Goal: Task Accomplishment & Management: Use online tool/utility

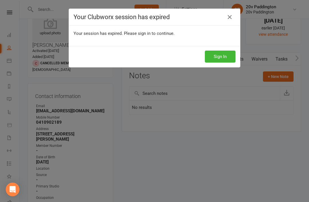
click at [224, 55] on button "Sign In" at bounding box center [220, 57] width 31 height 12
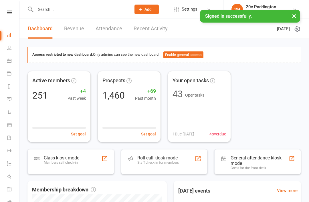
click at [7, 68] on link "Payments" at bounding box center [13, 74] width 13 height 13
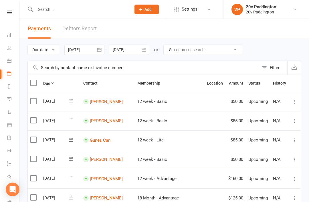
click at [9, 65] on link "Calendar" at bounding box center [13, 61] width 13 height 13
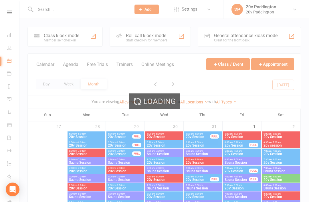
click at [71, 69] on button "Agenda" at bounding box center [70, 68] width 15 height 12
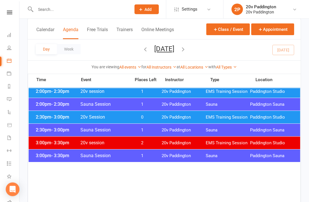
click at [255, 116] on span "Paddington Studio" at bounding box center [272, 117] width 44 height 5
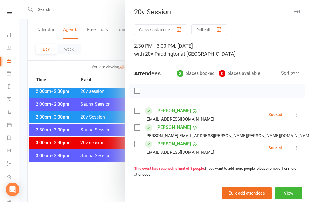
click at [297, 111] on button at bounding box center [296, 114] width 7 height 7
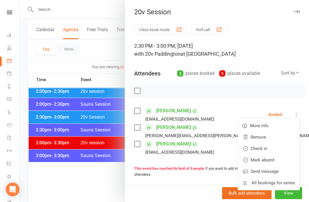
click at [269, 149] on link "Check in" at bounding box center [268, 148] width 61 height 11
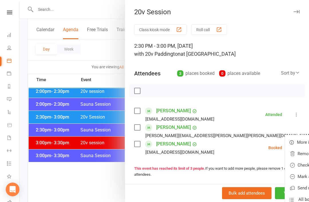
click at [285, 164] on link "Check in" at bounding box center [315, 165] width 61 height 11
click at [294, 151] on button at bounding box center [296, 147] width 7 height 7
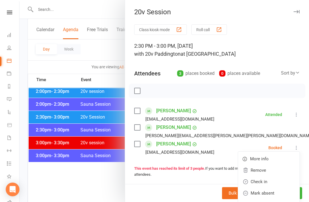
click at [270, 185] on link "Check in" at bounding box center [268, 181] width 61 height 11
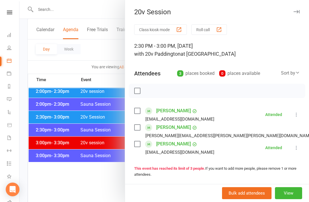
click at [88, 120] on div at bounding box center [163, 101] width 289 height 202
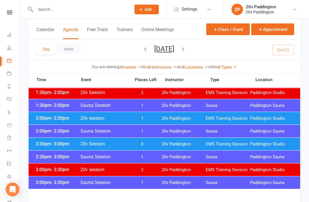
scroll to position [383, 0]
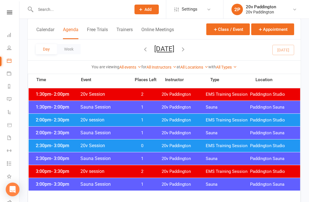
click at [125, 124] on div "2:00pm - 2:30pm 20v session 1 20v Paddington EMS Training Session [GEOGRAPHIC_D…" at bounding box center [164, 120] width 271 height 13
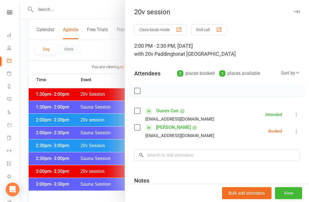
click at [298, 135] on button at bounding box center [296, 131] width 7 height 7
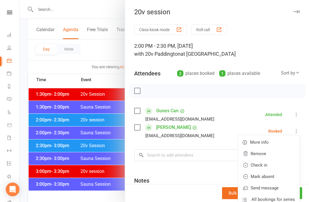
click at [269, 168] on link "Check in" at bounding box center [268, 165] width 61 height 11
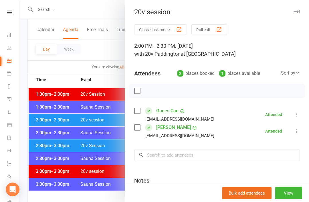
click at [55, 79] on div at bounding box center [163, 101] width 289 height 202
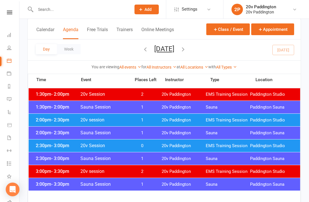
click at [158, 49] on button "[DATE]" at bounding box center [164, 49] width 20 height 8
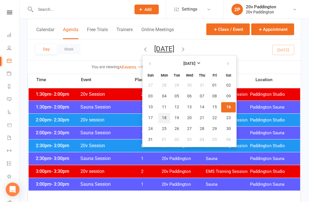
click at [162, 120] on span "18" at bounding box center [164, 118] width 5 height 5
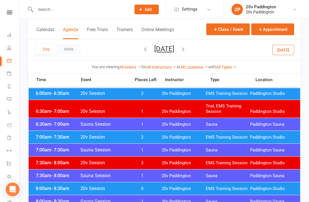
scroll to position [0, 0]
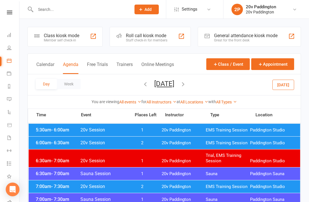
click at [266, 131] on span "Paddington Studio" at bounding box center [272, 130] width 44 height 5
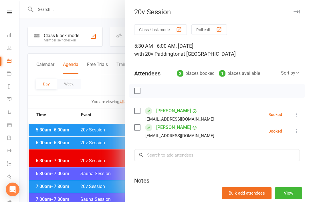
click at [107, 129] on div at bounding box center [163, 101] width 289 height 202
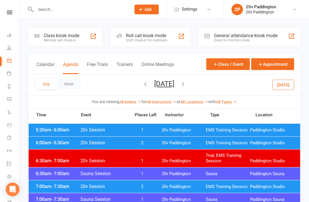
click at [112, 143] on span "20v Session" at bounding box center [103, 142] width 47 height 5
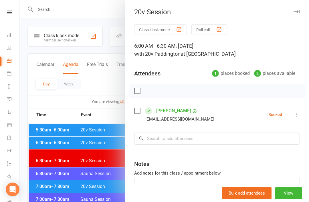
click at [93, 175] on div at bounding box center [163, 101] width 289 height 202
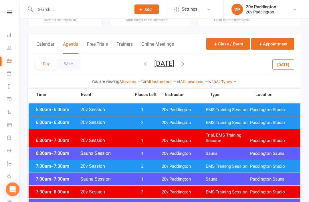
click at [174, 165] on span "20v Paddington" at bounding box center [184, 166] width 44 height 5
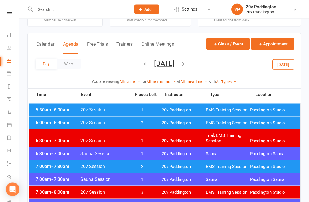
scroll to position [20, 0]
